Goal: Task Accomplishment & Management: Manage account settings

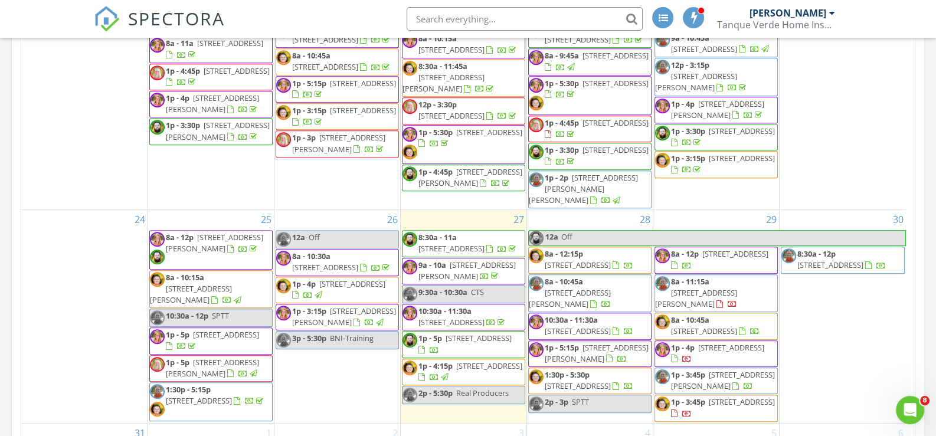
scroll to position [944, 0]
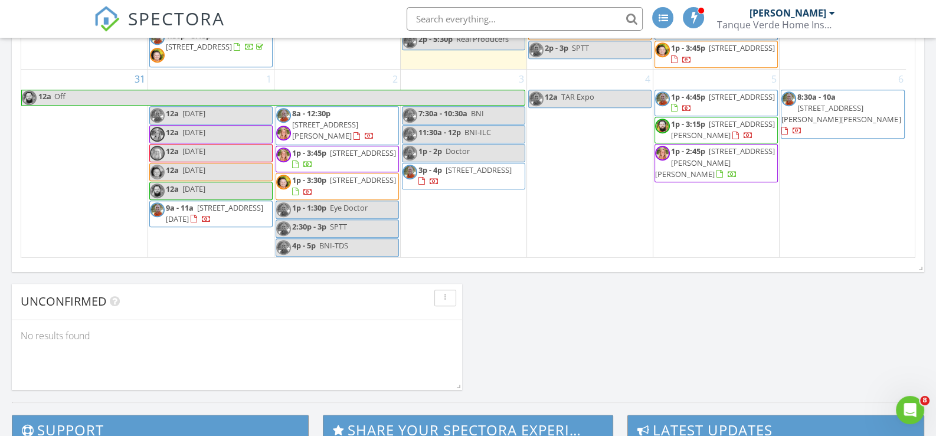
click at [195, 205] on span "[STREET_ADDRESS][DATE]" at bounding box center [214, 213] width 97 height 22
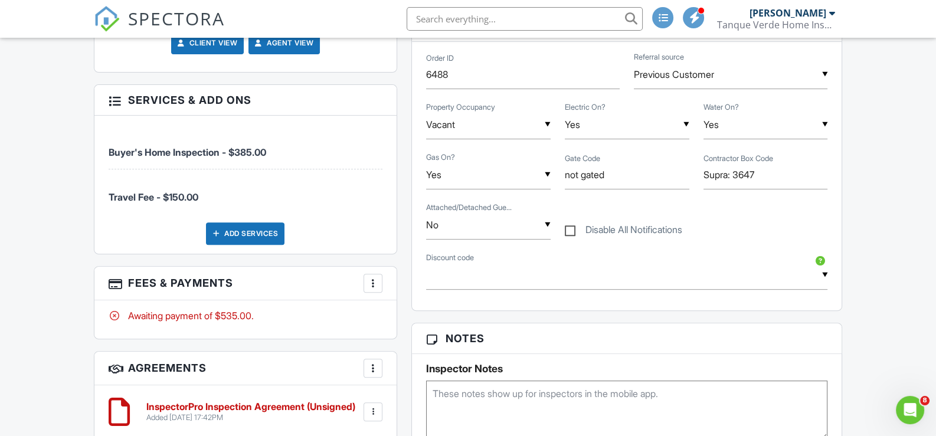
scroll to position [531, 0]
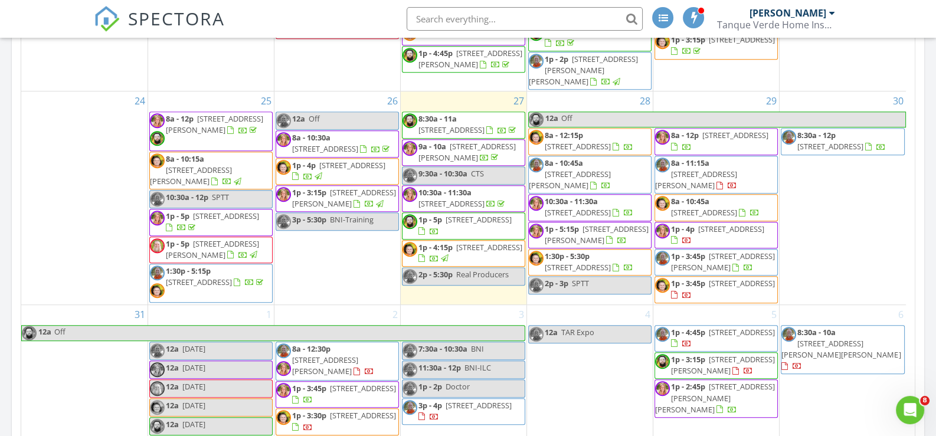
scroll to position [983, 0]
click at [692, 191] on span "[STREET_ADDRESS][PERSON_NAME]" at bounding box center [696, 180] width 82 height 22
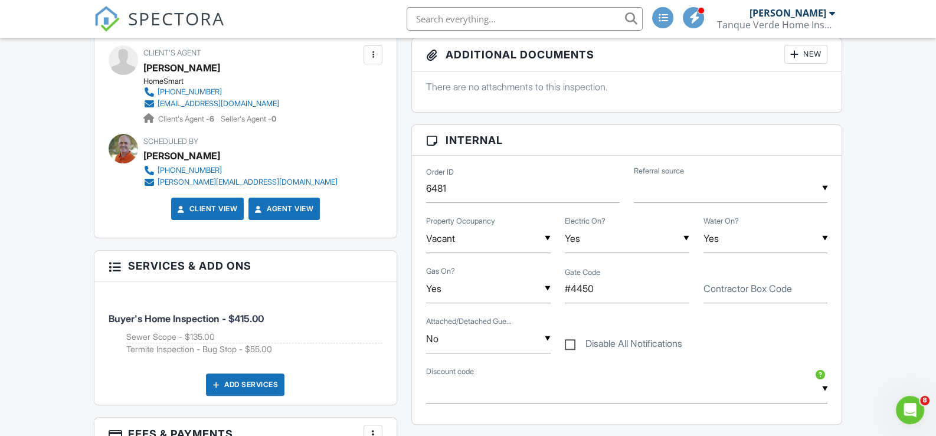
click at [188, 28] on span "SPECTORA" at bounding box center [176, 18] width 97 height 25
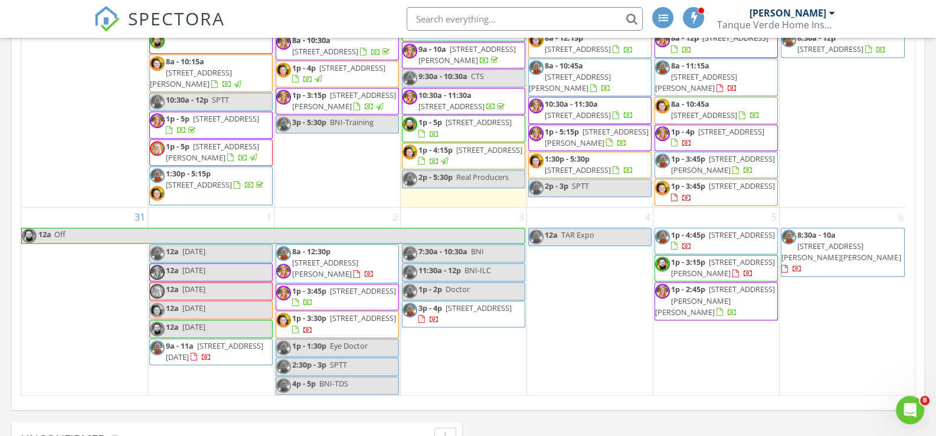
scroll to position [826, 0]
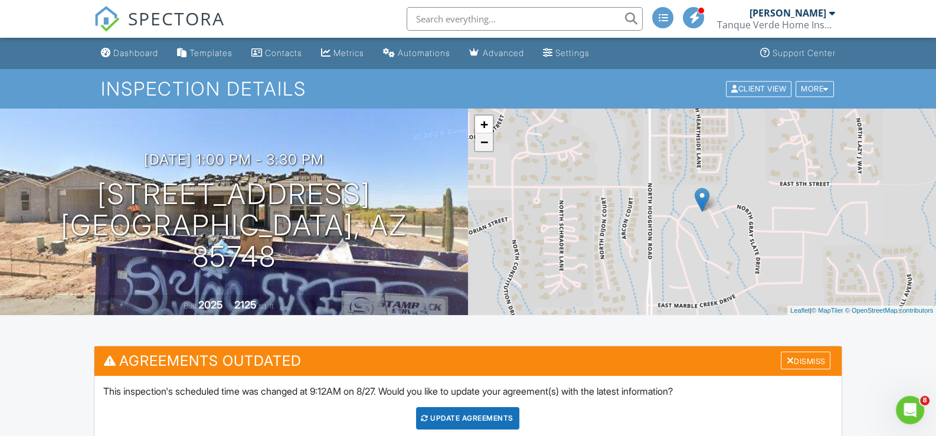
click at [484, 143] on link "−" at bounding box center [484, 142] width 18 height 18
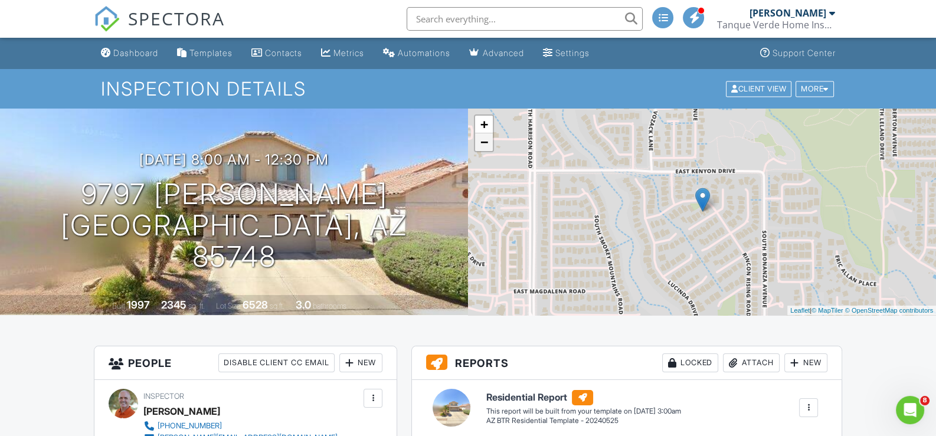
click at [482, 138] on link "−" at bounding box center [484, 142] width 18 height 18
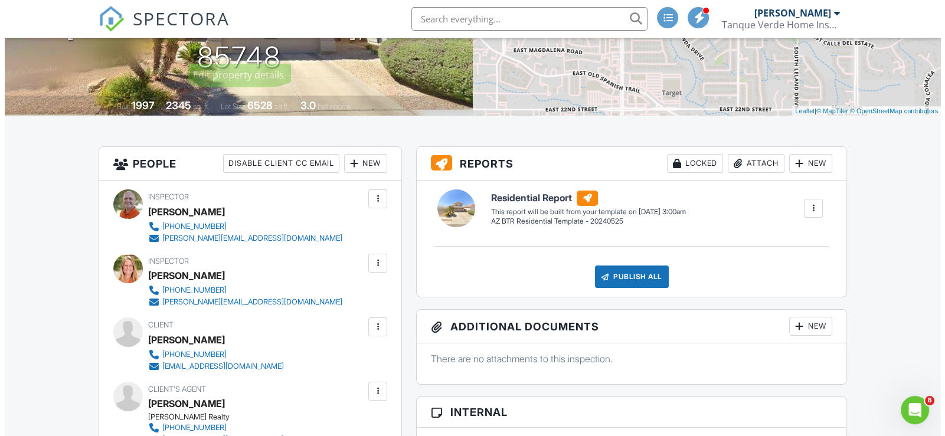
scroll to position [236, 0]
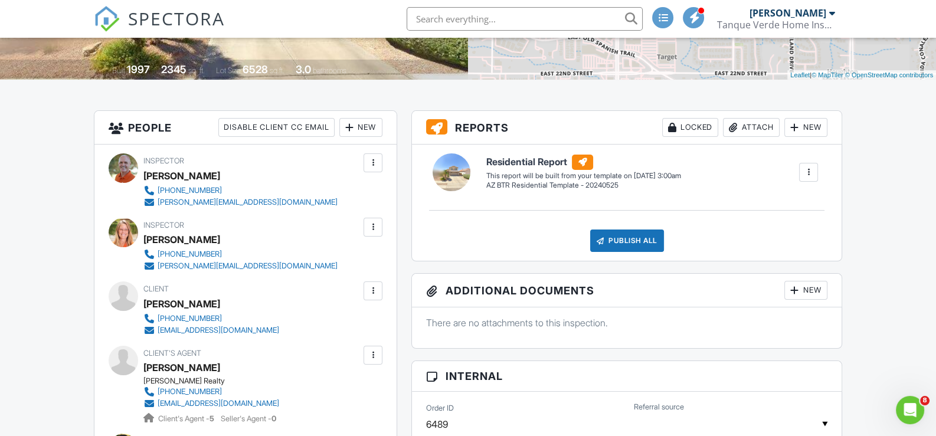
click at [375, 227] on div at bounding box center [373, 227] width 12 height 12
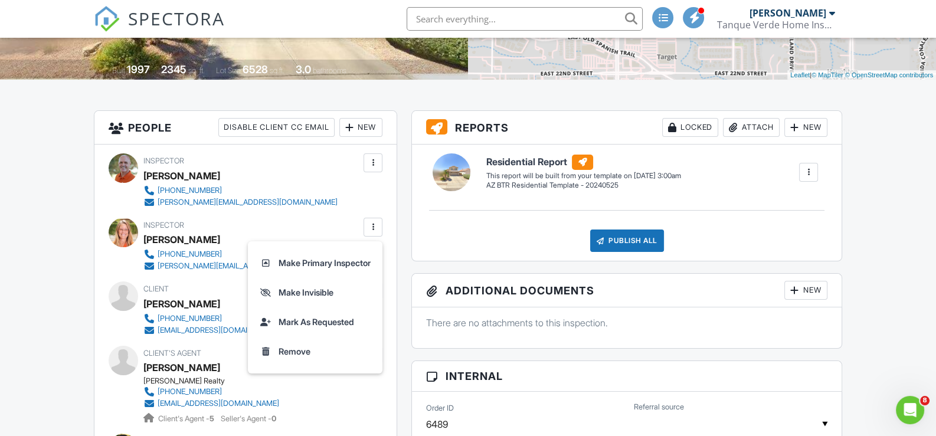
click at [300, 351] on li "Remove" at bounding box center [315, 352] width 120 height 30
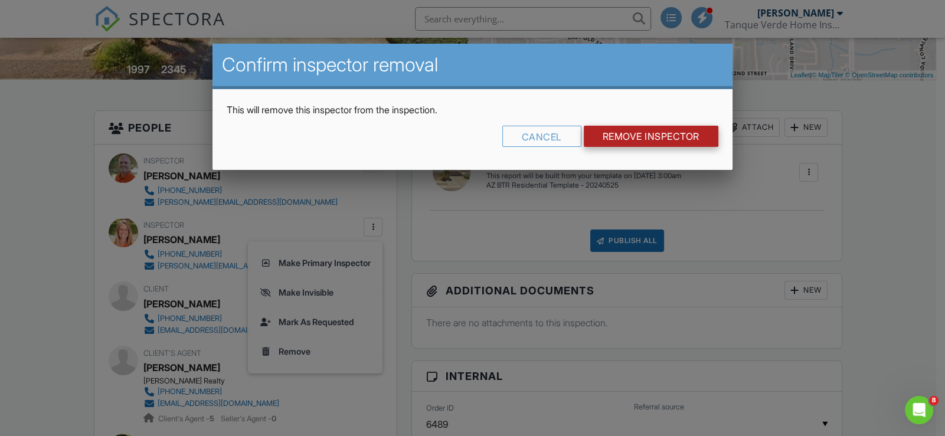
click at [681, 136] on input "Remove Inspector" at bounding box center [651, 136] width 135 height 21
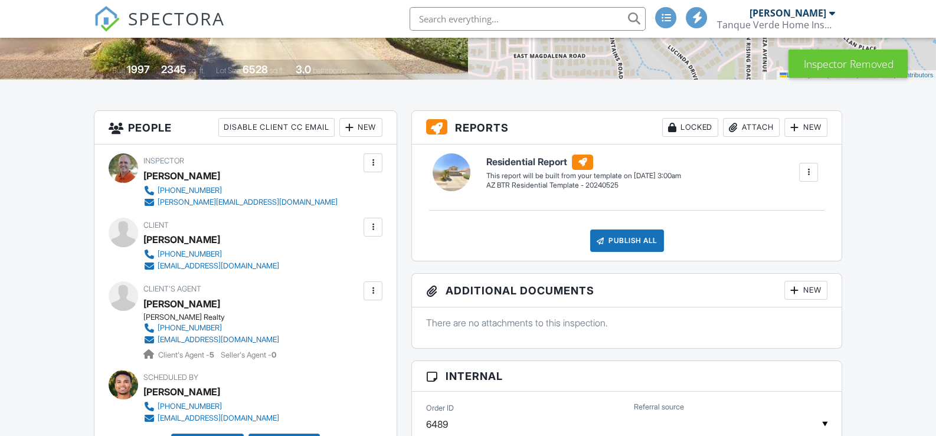
scroll to position [236, 0]
click at [369, 126] on div "New" at bounding box center [360, 127] width 43 height 19
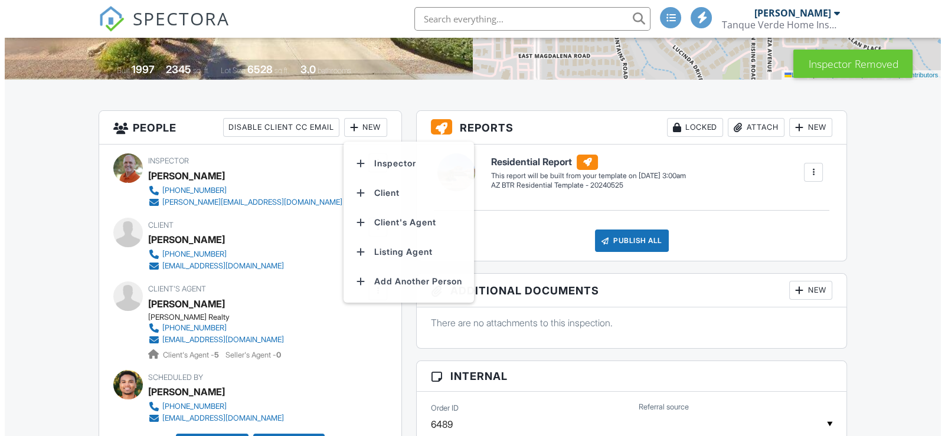
scroll to position [0, 0]
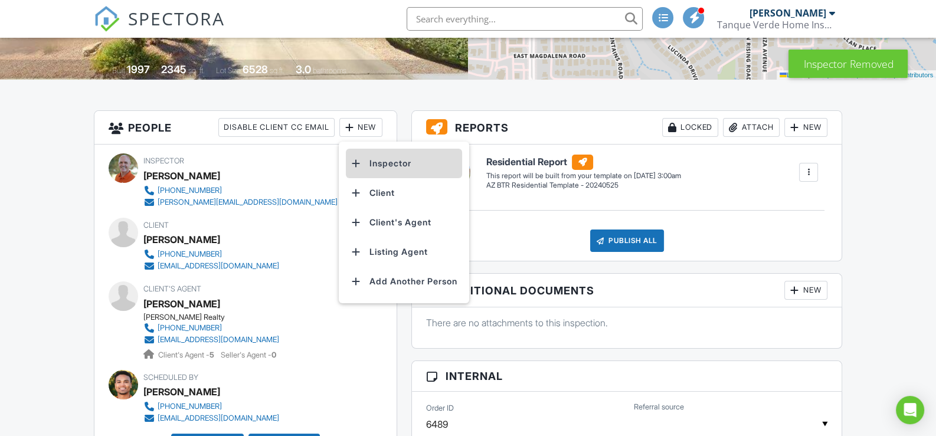
click at [393, 171] on li "Inspector" at bounding box center [404, 164] width 116 height 30
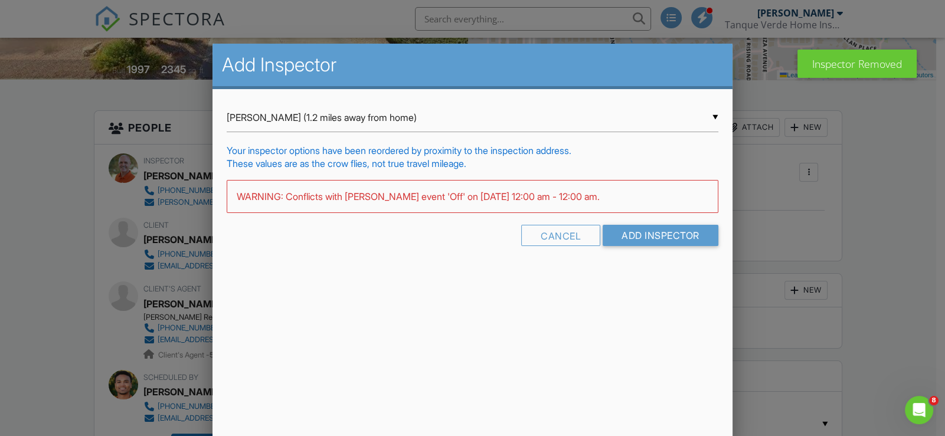
click at [346, 120] on div "▼ Tom Dolan (1.2 miles away from home) Tom Dolan (1.2 miles away from home) Aar…" at bounding box center [473, 117] width 492 height 29
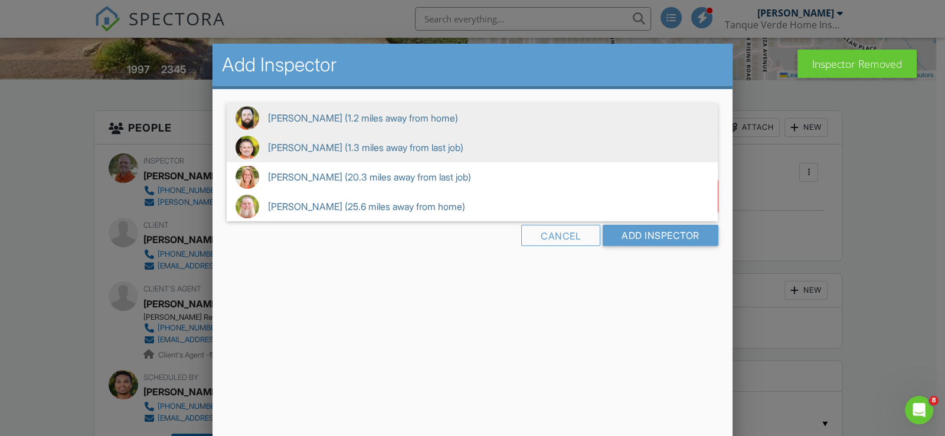
click at [335, 144] on span "Aaron Daniels (1.3 miles away from last job)" at bounding box center [472, 148] width 491 height 30
type input "Aaron Daniels (1.3 miles away from last job)"
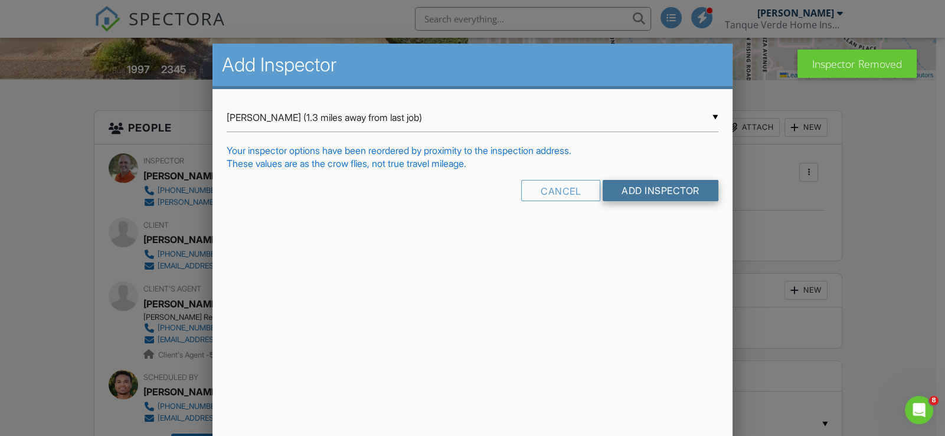
click at [658, 188] on input "Add Inspector" at bounding box center [661, 190] width 116 height 21
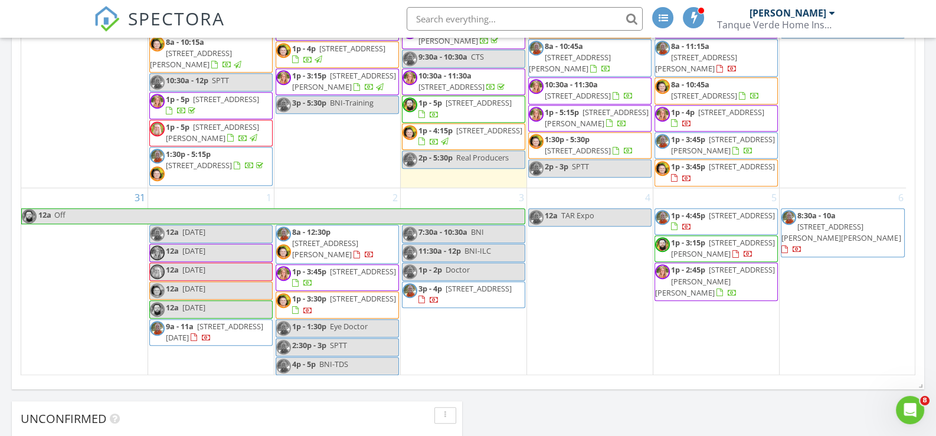
scroll to position [865, 0]
